Goal: Task Accomplishment & Management: Manage account settings

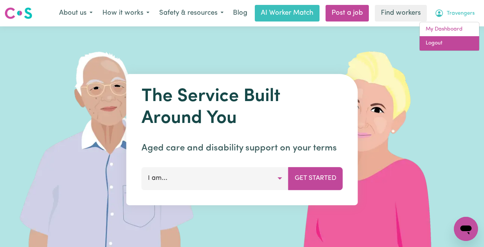
click at [456, 39] on link "Logout" at bounding box center [449, 43] width 59 height 14
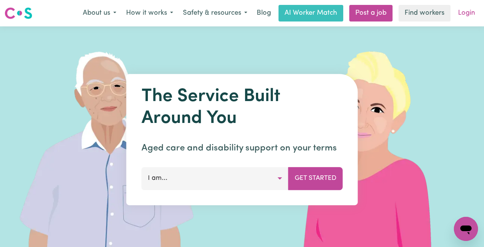
click at [468, 11] on link "Login" at bounding box center [467, 13] width 26 height 17
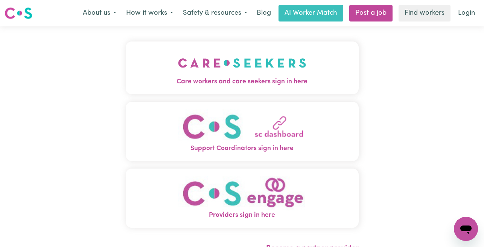
click at [191, 53] on img "Care workers and care seekers sign in here" at bounding box center [242, 63] width 128 height 28
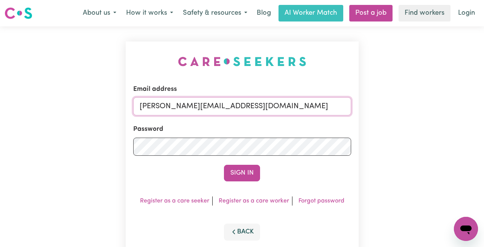
click at [310, 107] on input "[PERSON_NAME][EMAIL_ADDRESS][DOMAIN_NAME]" at bounding box center [242, 106] width 218 height 18
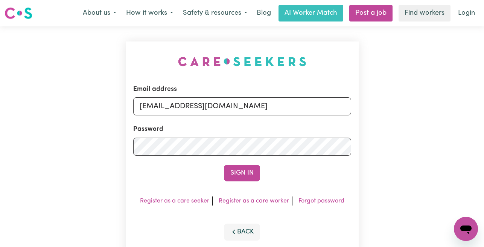
click at [319, 101] on input "[EMAIL_ADDRESS][DOMAIN_NAME]" at bounding box center [242, 106] width 218 height 18
drag, startPoint x: 312, startPoint y: 107, endPoint x: 180, endPoint y: 109, distance: 132.5
click at [180, 109] on input "[EMAIL_ADDRESS][DOMAIN_NAME]" at bounding box center [242, 106] width 218 height 18
type input "[EMAIL_ADDRESS][DOMAIN_NAME]"
click at [224, 165] on button "Sign In" at bounding box center [242, 173] width 36 height 17
